Goal: Transaction & Acquisition: Purchase product/service

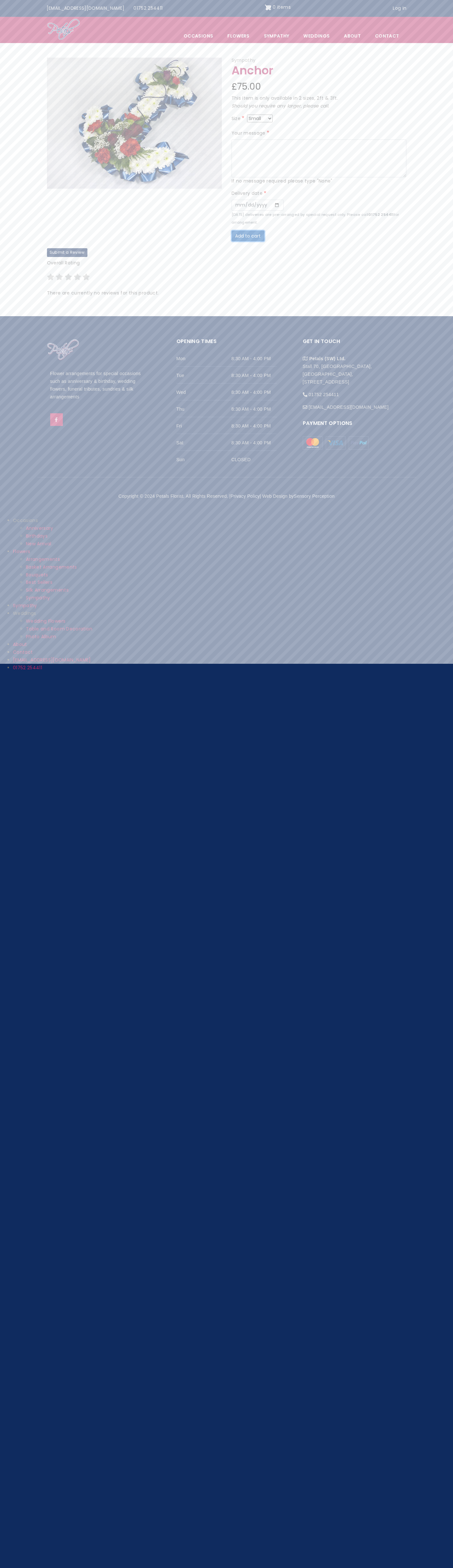
click at [246, 230] on button "Add to cart" at bounding box center [248, 236] width 33 height 11
click at [265, 7] on img "Site header" at bounding box center [268, 7] width 7 height 10
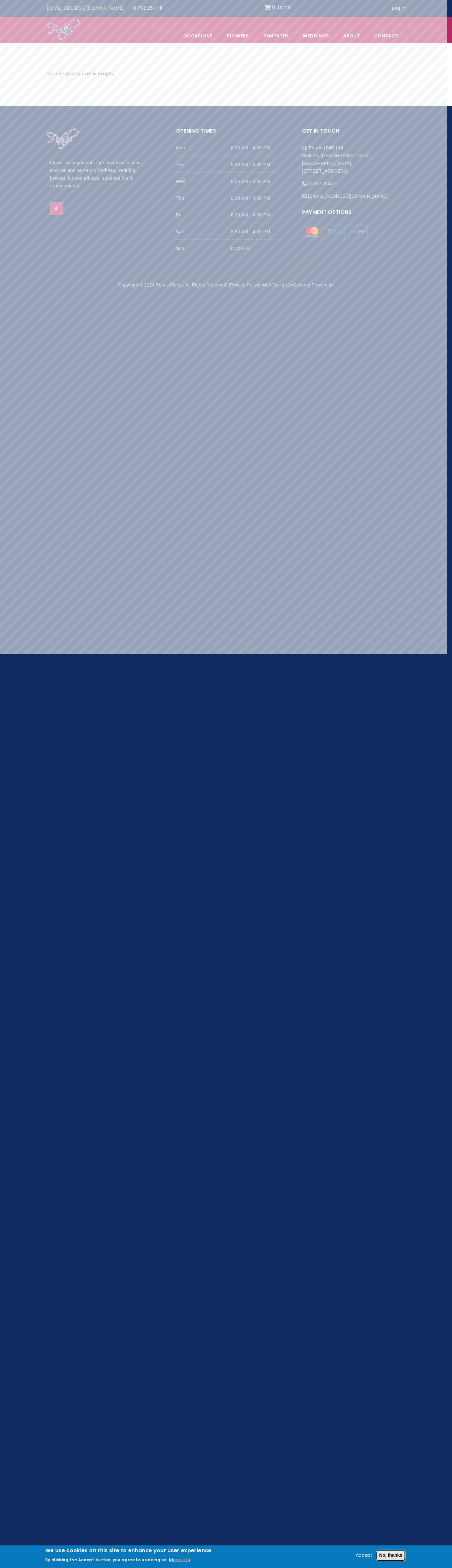
click at [391, 1557] on button "No, thanks" at bounding box center [390, 1555] width 29 height 11
